Goal: Find specific page/section: Find specific page/section

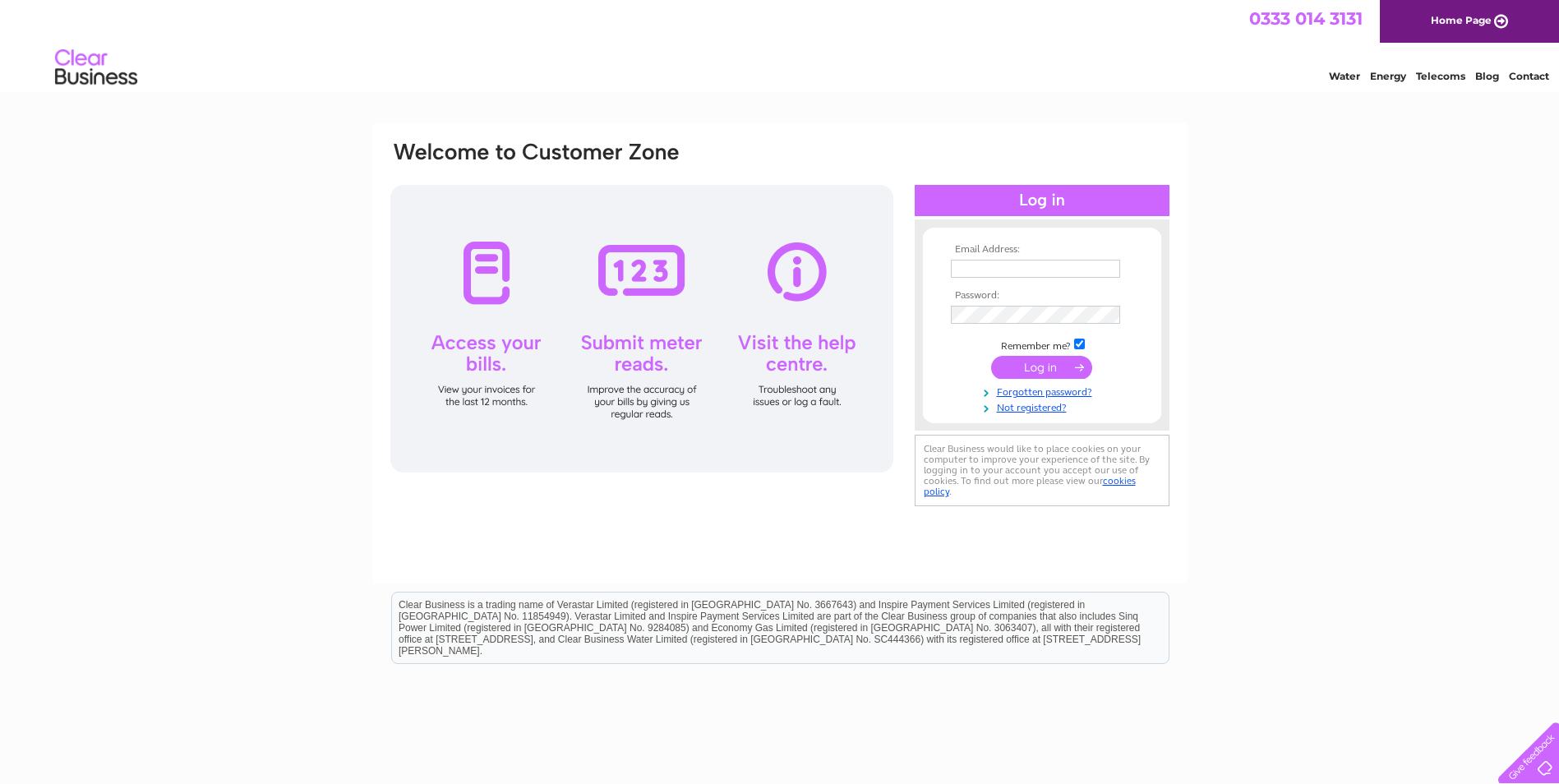
type input "[EMAIL_ADDRESS][DOMAIN_NAME]"
click at [1024, 367] on input "submit" at bounding box center [1041, 368] width 101 height 23
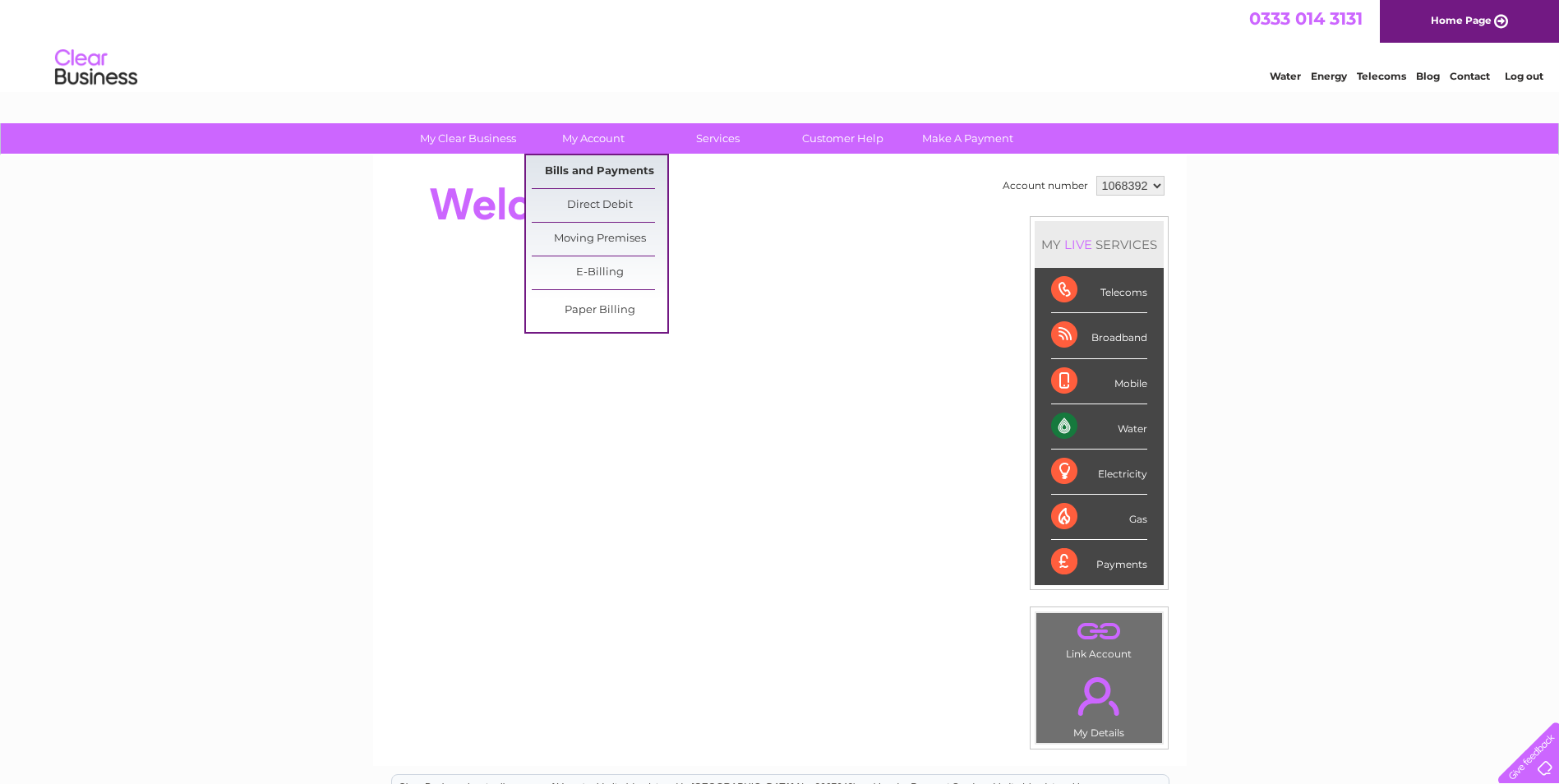
click at [582, 169] on link "Bills and Payments" at bounding box center [599, 171] width 136 height 33
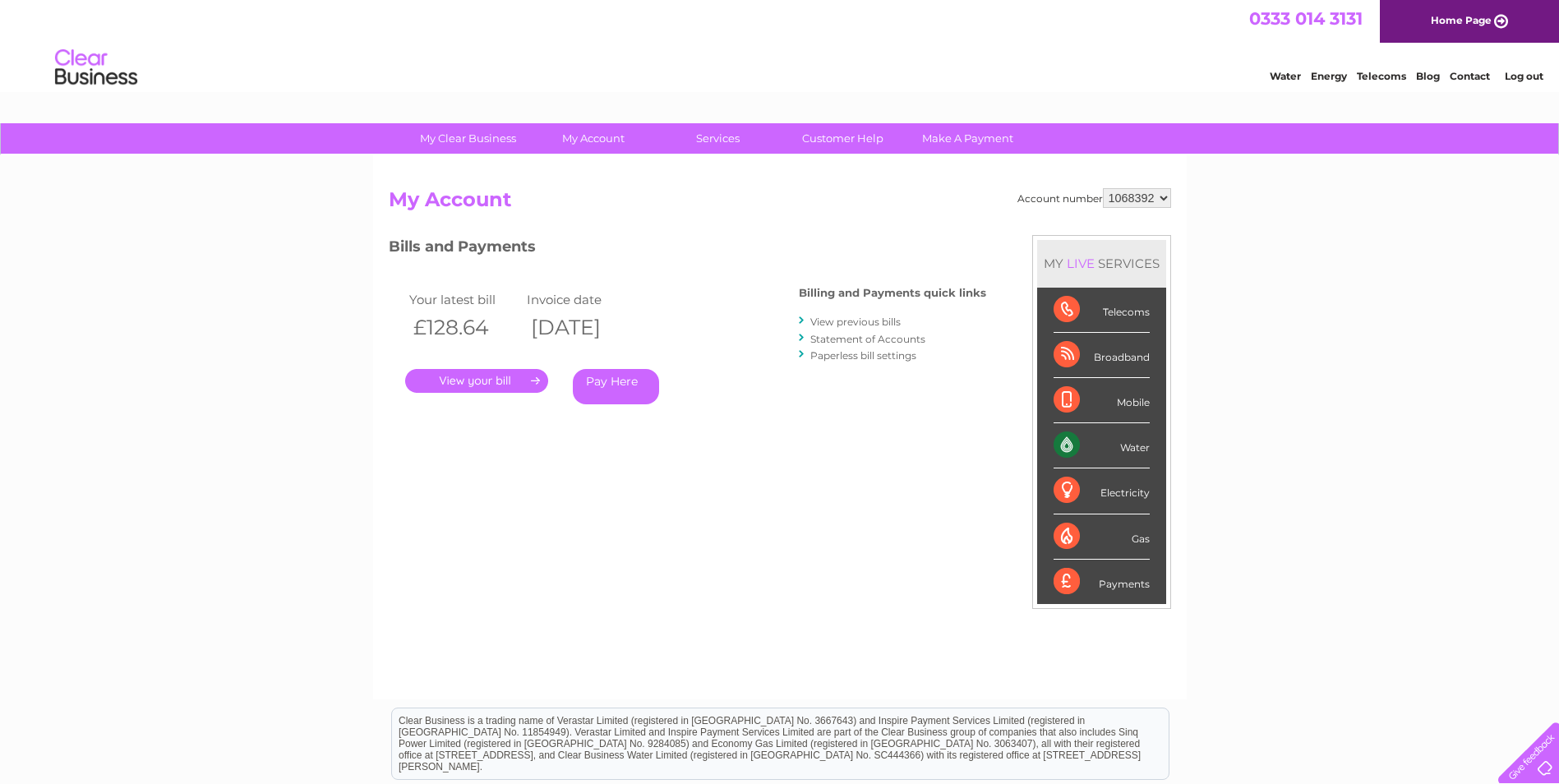
click at [476, 375] on link "." at bounding box center [476, 380] width 143 height 24
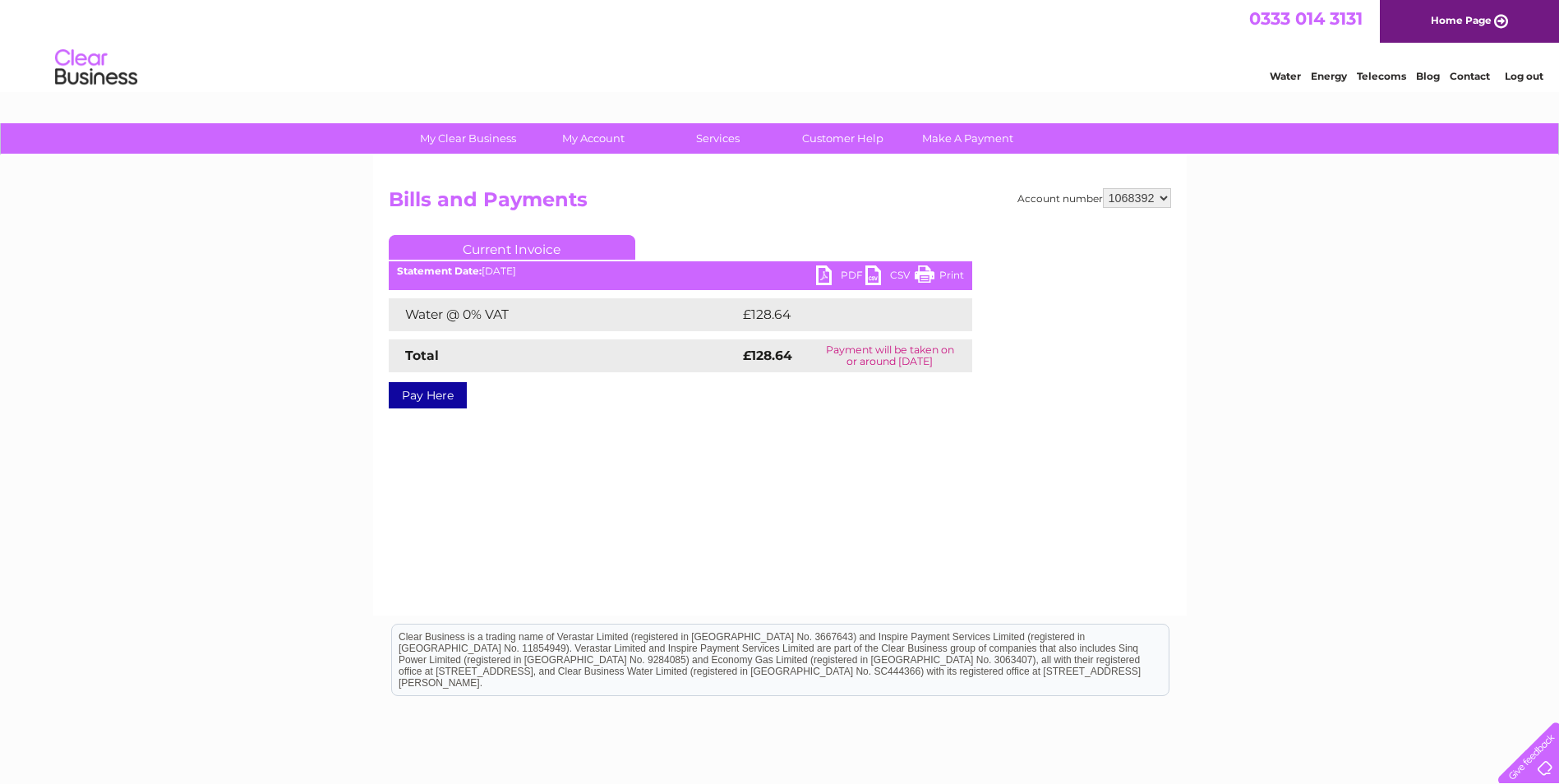
click at [846, 276] on link "PDF" at bounding box center [841, 277] width 50 height 24
